Goal: Go to known website: Access a specific website the user already knows

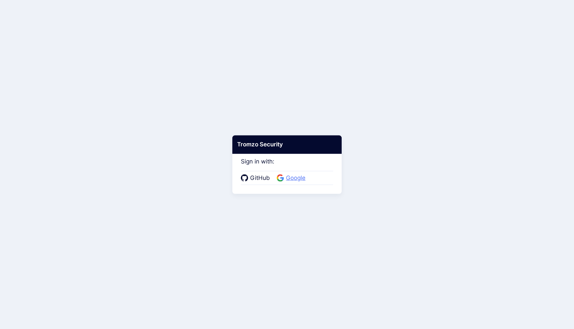
click at [293, 179] on span "Google" at bounding box center [296, 178] width 24 height 9
